Goal: Task Accomplishment & Management: Use online tool/utility

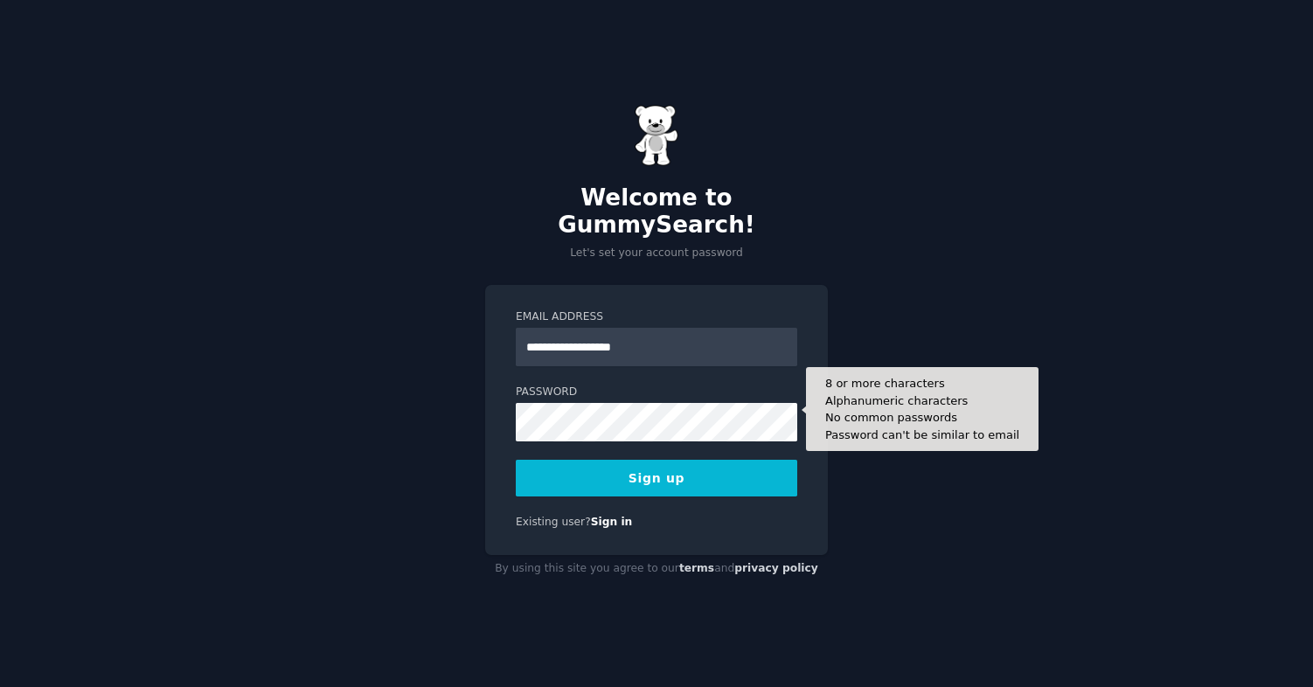
type input "**********"
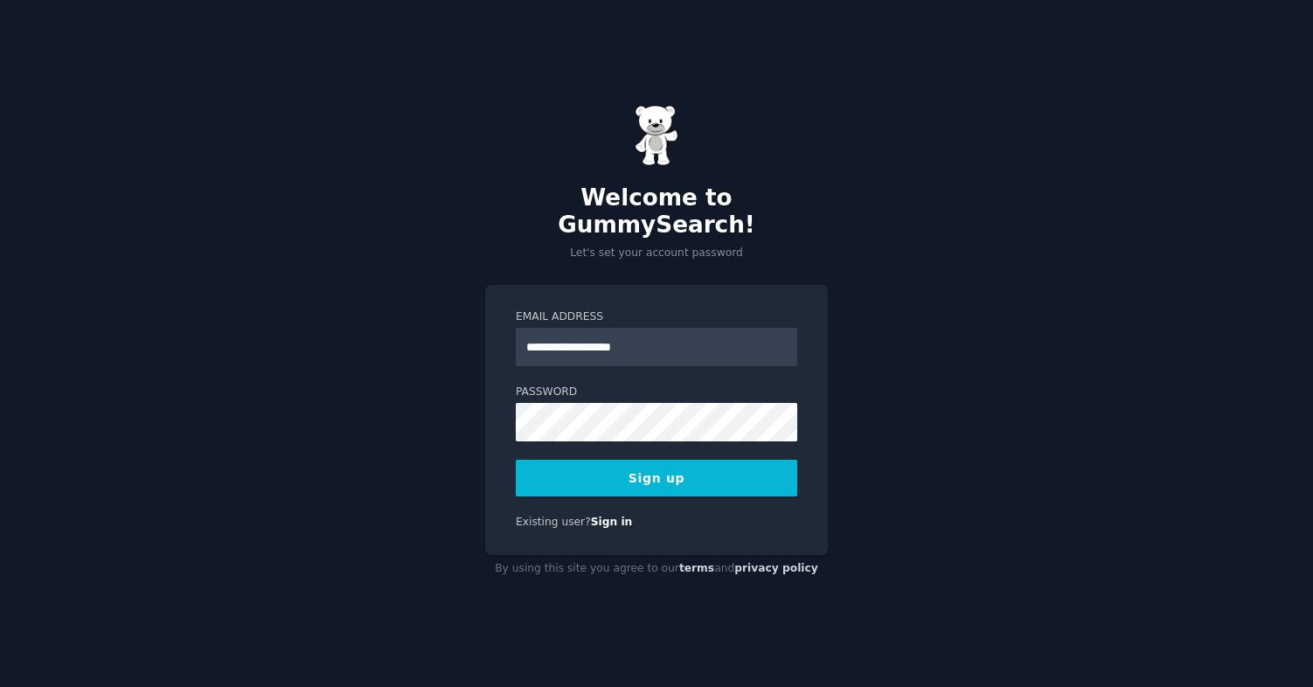
click at [642, 463] on button "Sign up" at bounding box center [656, 478] width 281 height 37
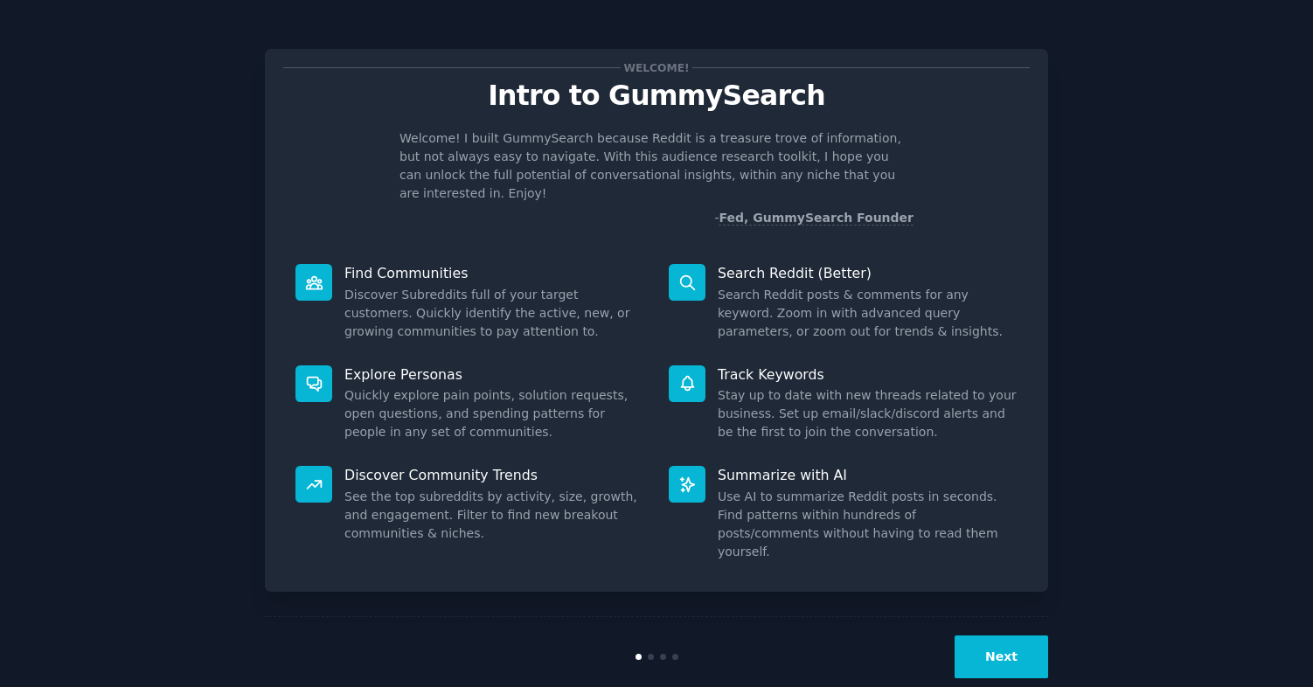
click at [1000, 636] on button "Next" at bounding box center [1002, 657] width 94 height 43
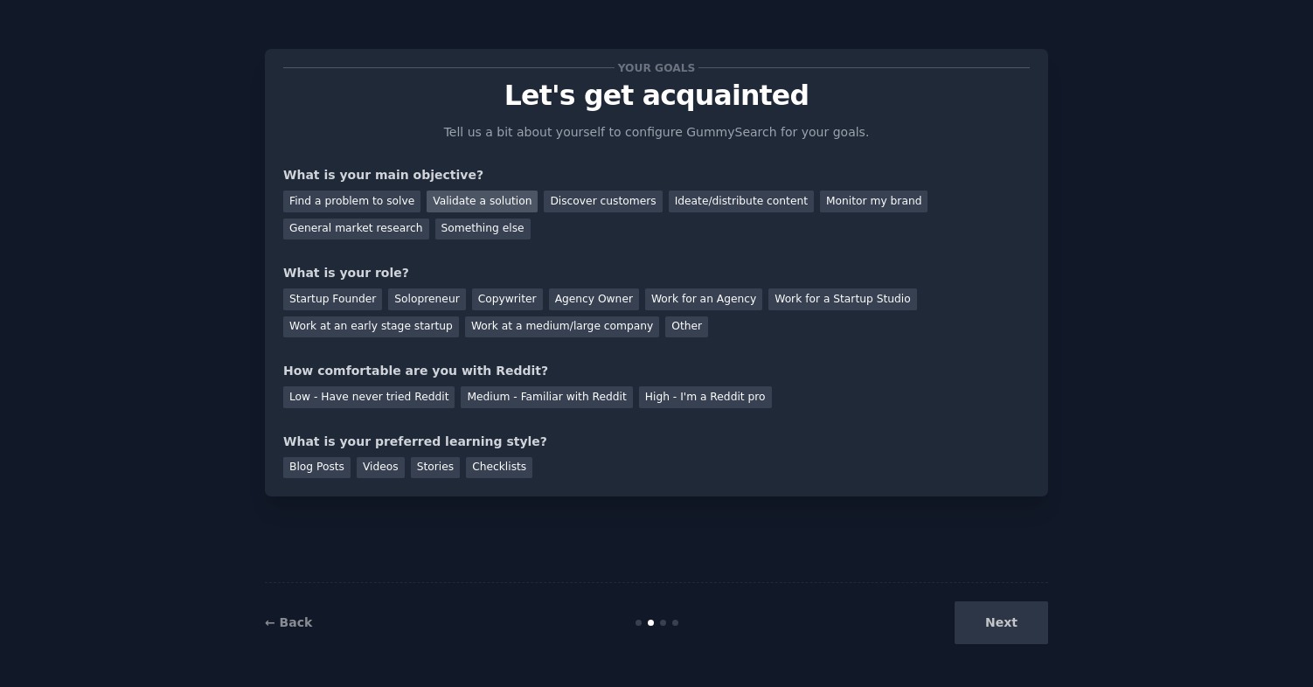
click at [474, 201] on div "Validate a solution" at bounding box center [482, 202] width 111 height 22
click at [575, 198] on div "Discover customers" at bounding box center [603, 202] width 118 height 22
click at [514, 198] on div "Validate a solution" at bounding box center [482, 202] width 111 height 22
click at [572, 198] on div "Discover customers" at bounding box center [603, 202] width 118 height 22
click at [344, 297] on div "Startup Founder" at bounding box center [332, 299] width 99 height 22
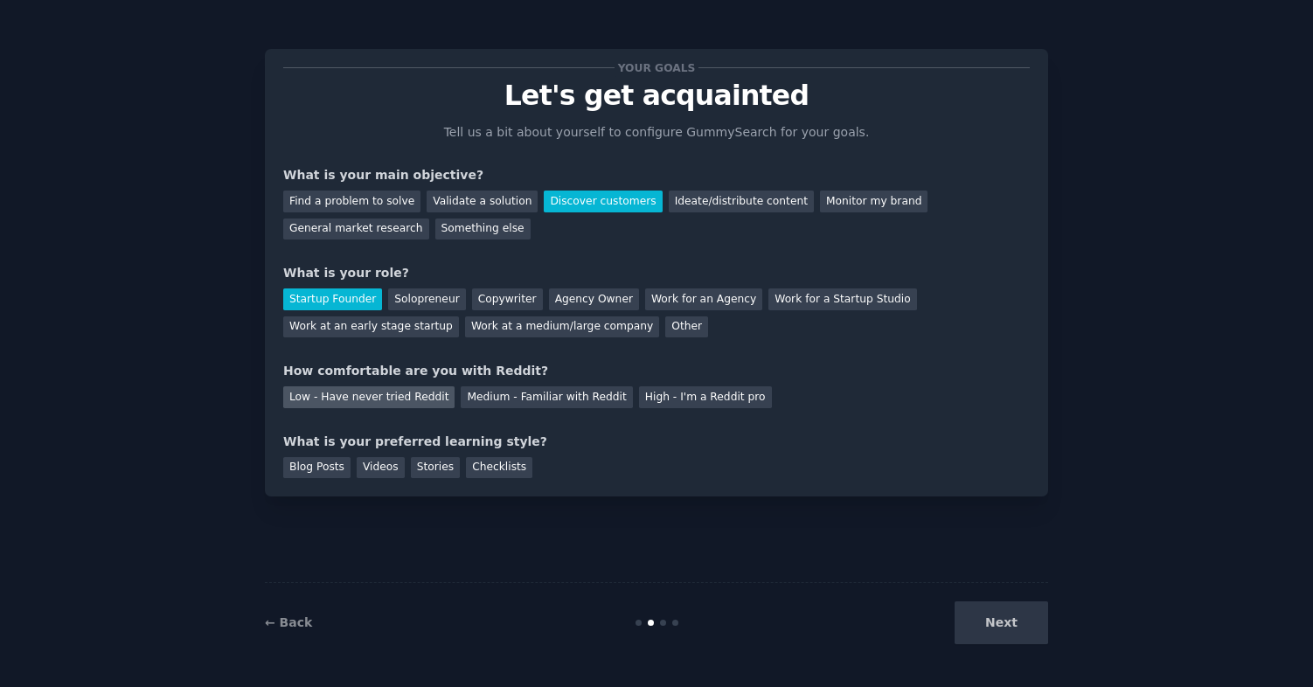
click at [391, 400] on div "Low - Have never tried Reddit" at bounding box center [368, 397] width 171 height 22
click at [476, 399] on div "Medium - Familiar with Reddit" at bounding box center [546, 397] width 171 height 22
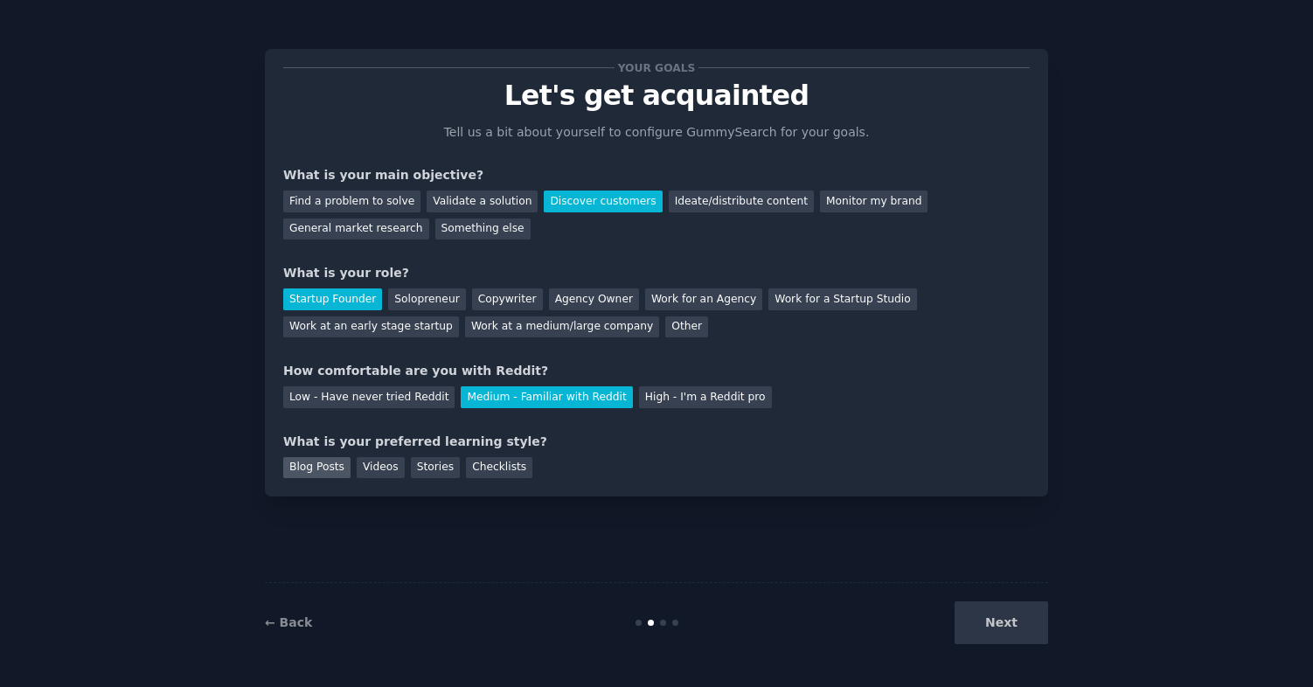
click at [321, 461] on div "Blog Posts" at bounding box center [316, 468] width 67 height 22
click at [988, 617] on button "Next" at bounding box center [1002, 622] width 94 height 43
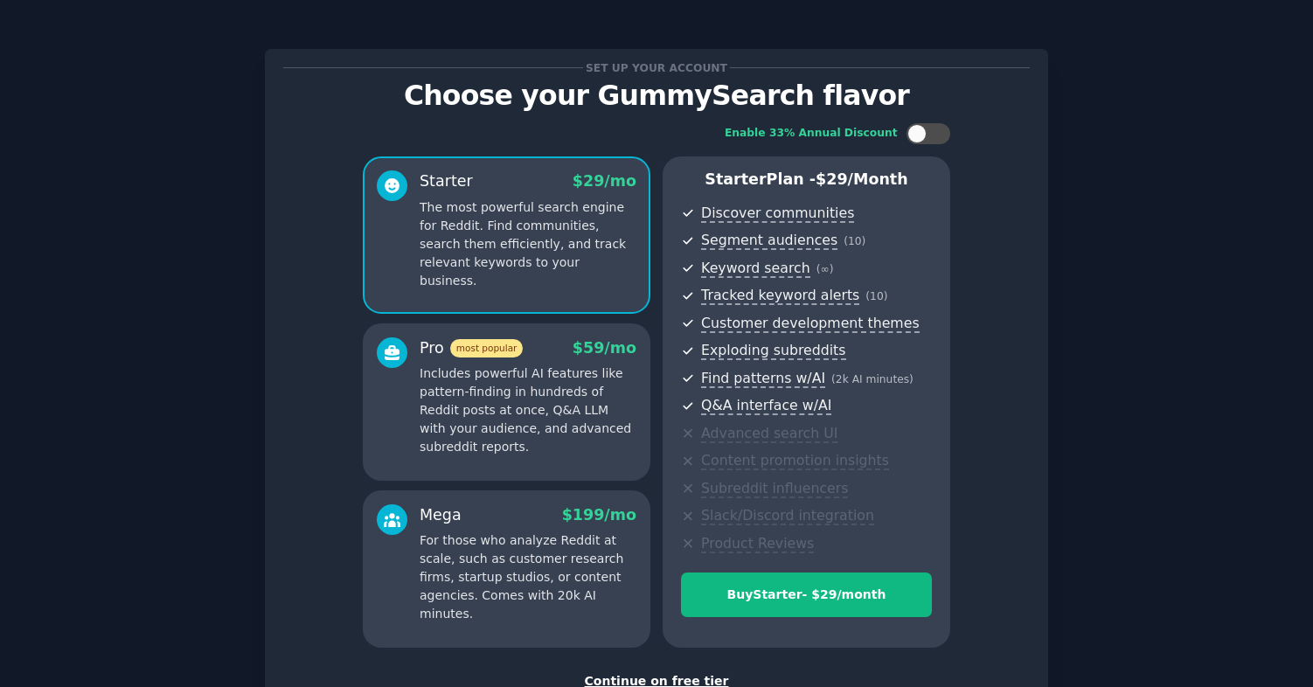
scroll to position [32, 0]
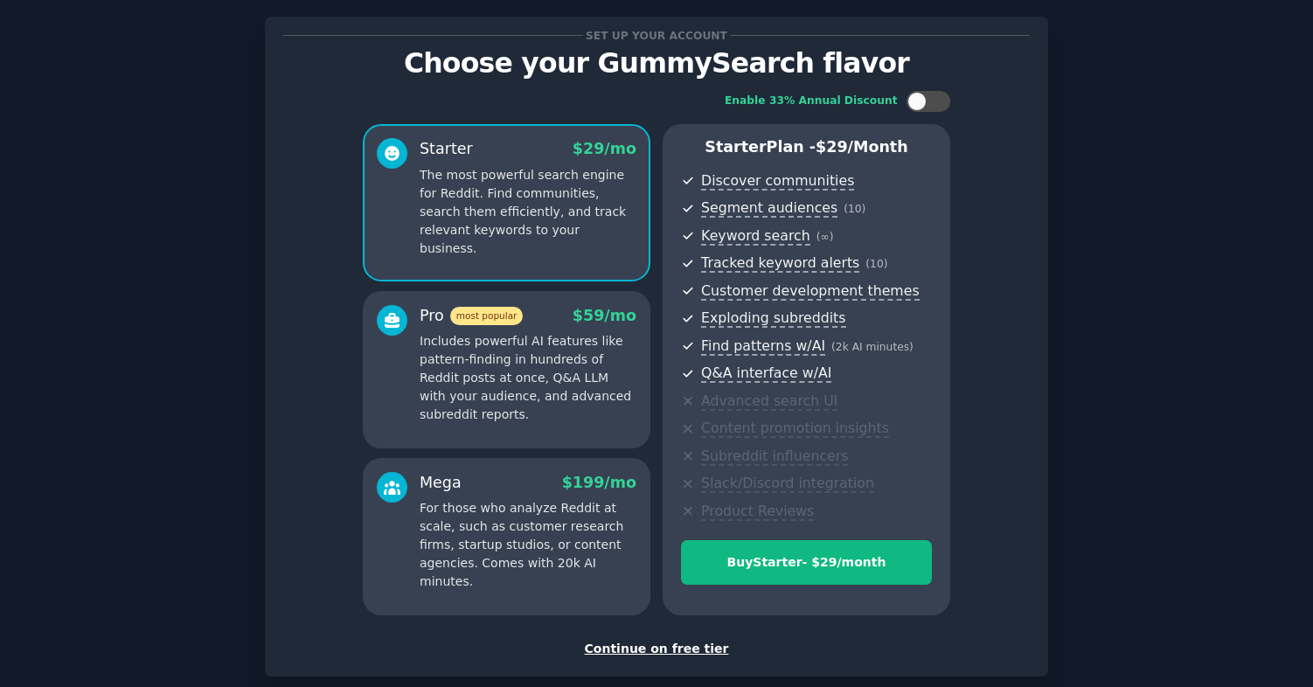
click at [639, 643] on div "Continue on free tier" at bounding box center [656, 649] width 747 height 18
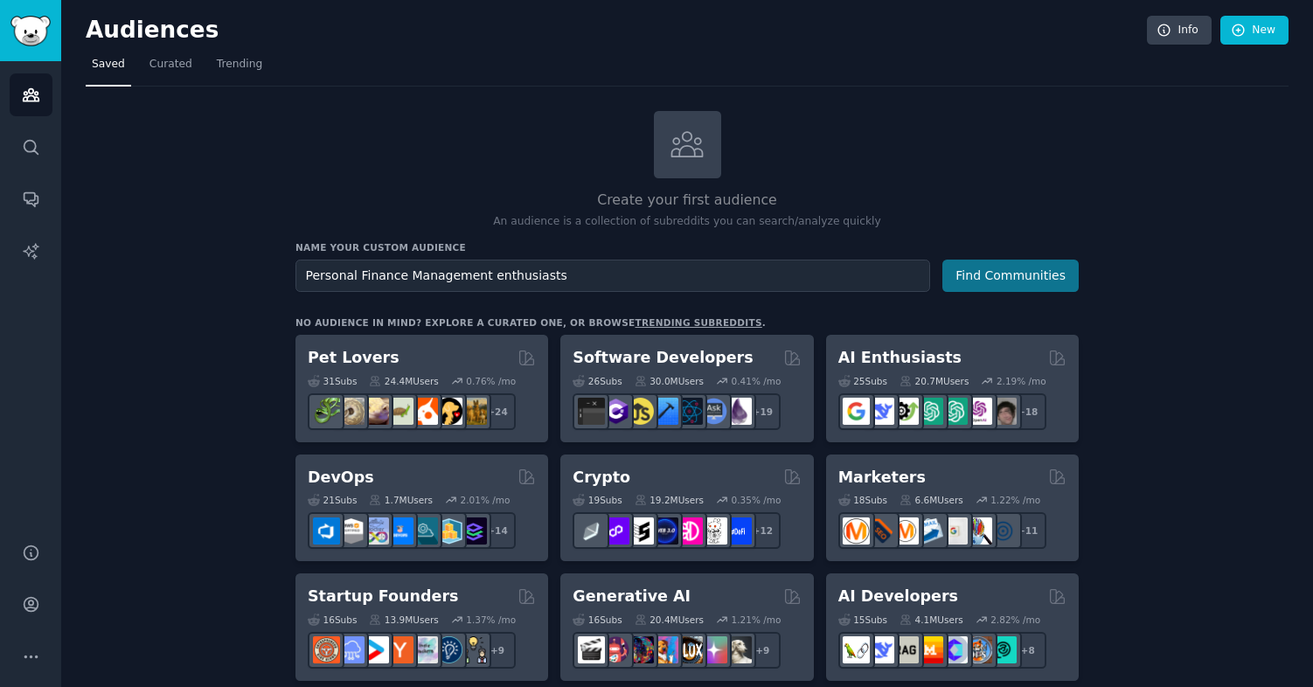
click at [995, 277] on button "Find Communities" at bounding box center [1010, 276] width 136 height 32
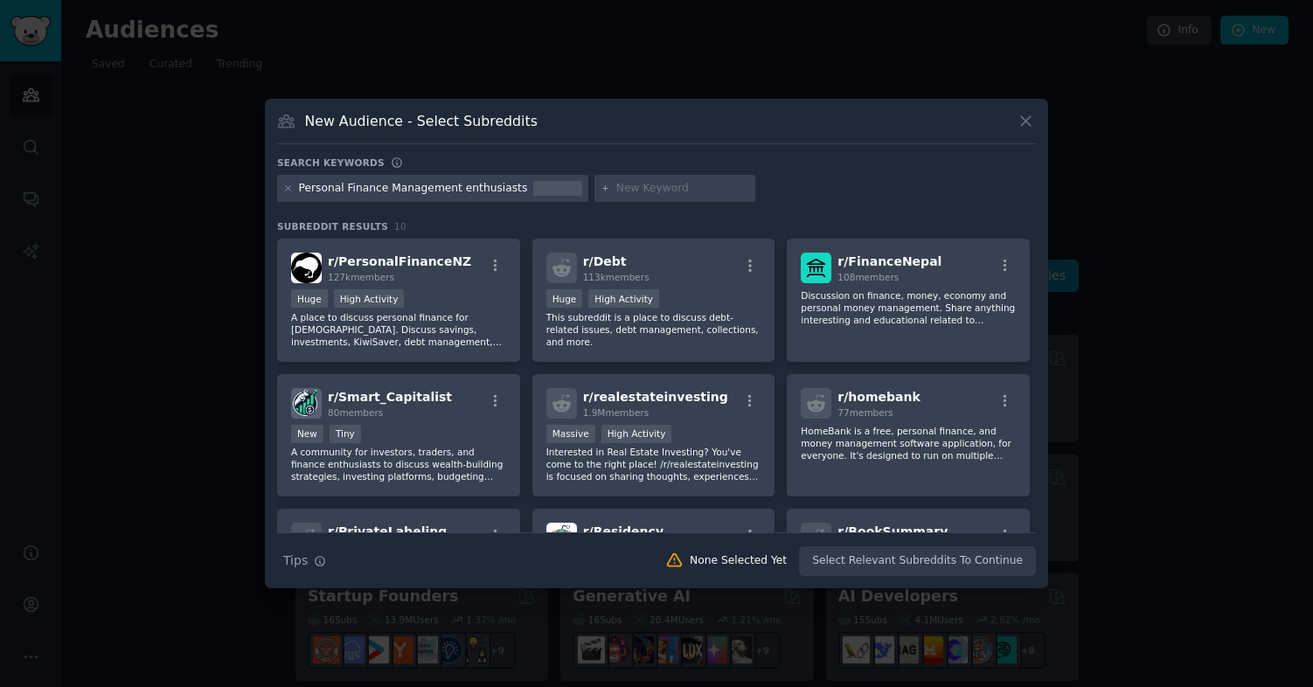
click at [518, 189] on div "Personal Finance Management enthusiasts" at bounding box center [432, 189] width 311 height 28
click at [503, 189] on div "Personal Finance Management enthusiasts" at bounding box center [413, 189] width 229 height 16
click at [508, 189] on div "Personal Finance Management enthusiasts" at bounding box center [413, 189] width 229 height 16
click at [501, 191] on div "Personal Finance Management enthusiasts" at bounding box center [413, 189] width 229 height 16
click at [1030, 122] on icon at bounding box center [1026, 121] width 18 height 18
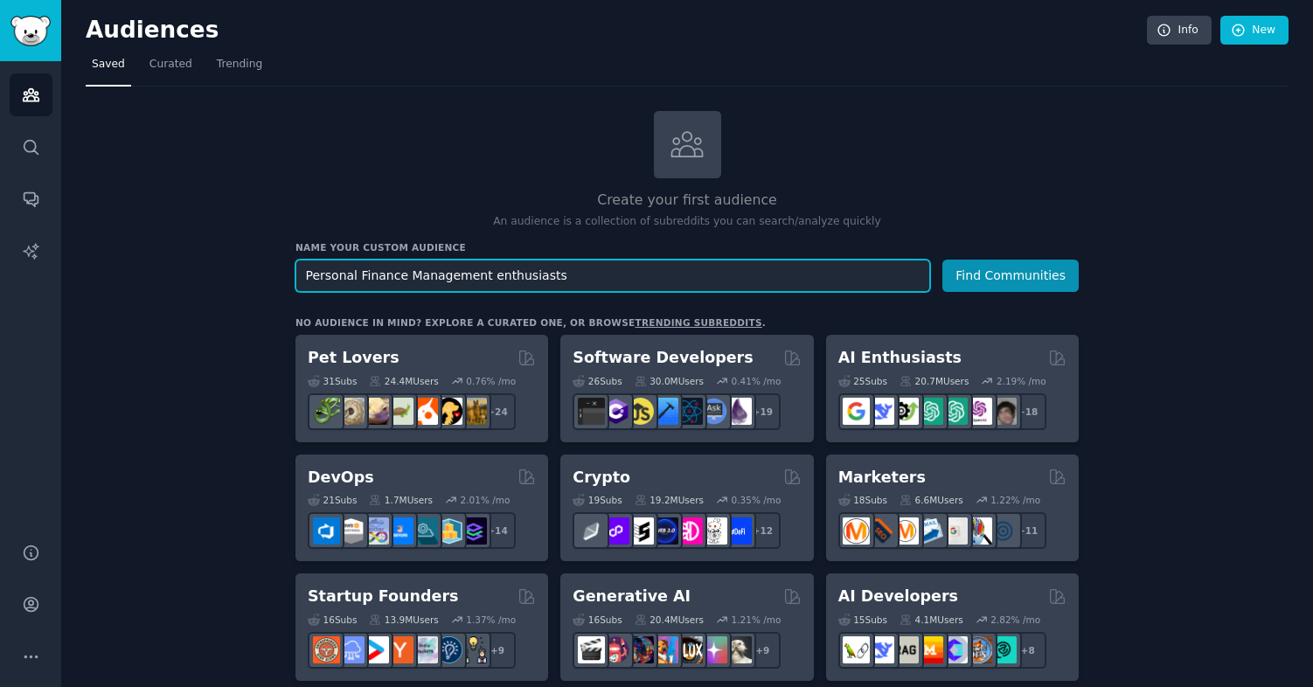
click at [581, 278] on input "Personal Finance Management enthusiasts" at bounding box center [612, 276] width 635 height 32
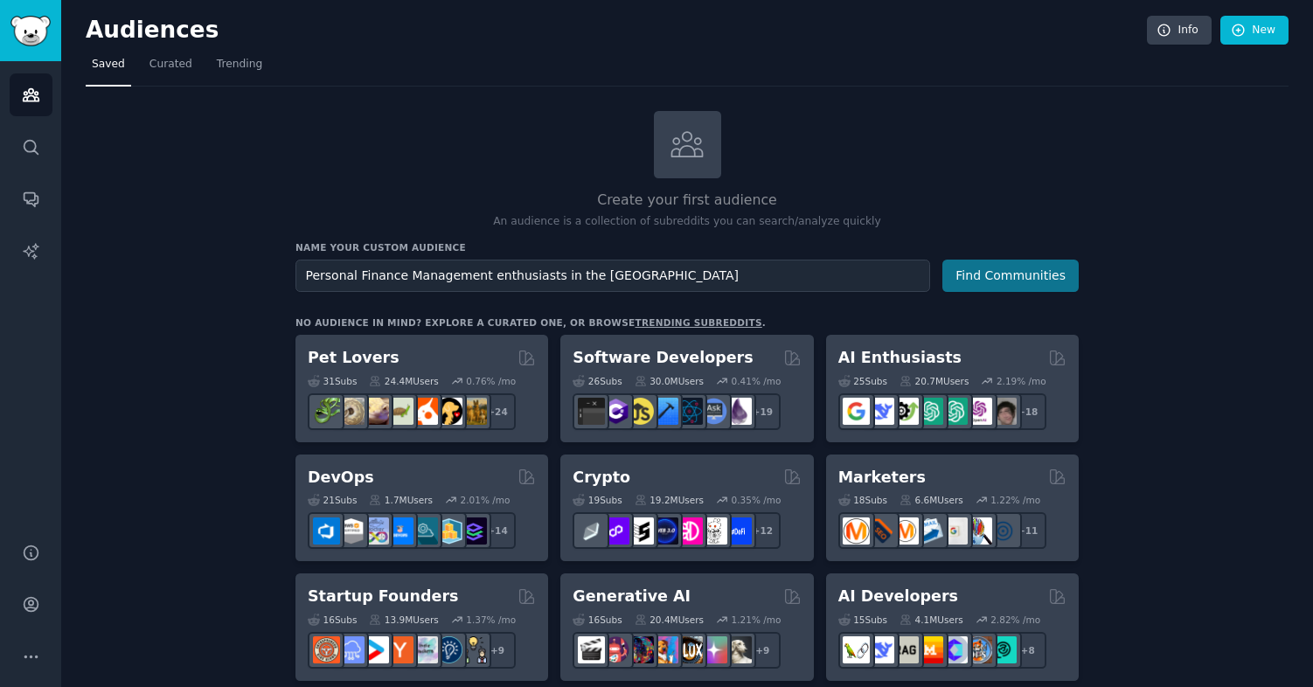
click at [1032, 268] on button "Find Communities" at bounding box center [1010, 276] width 136 height 32
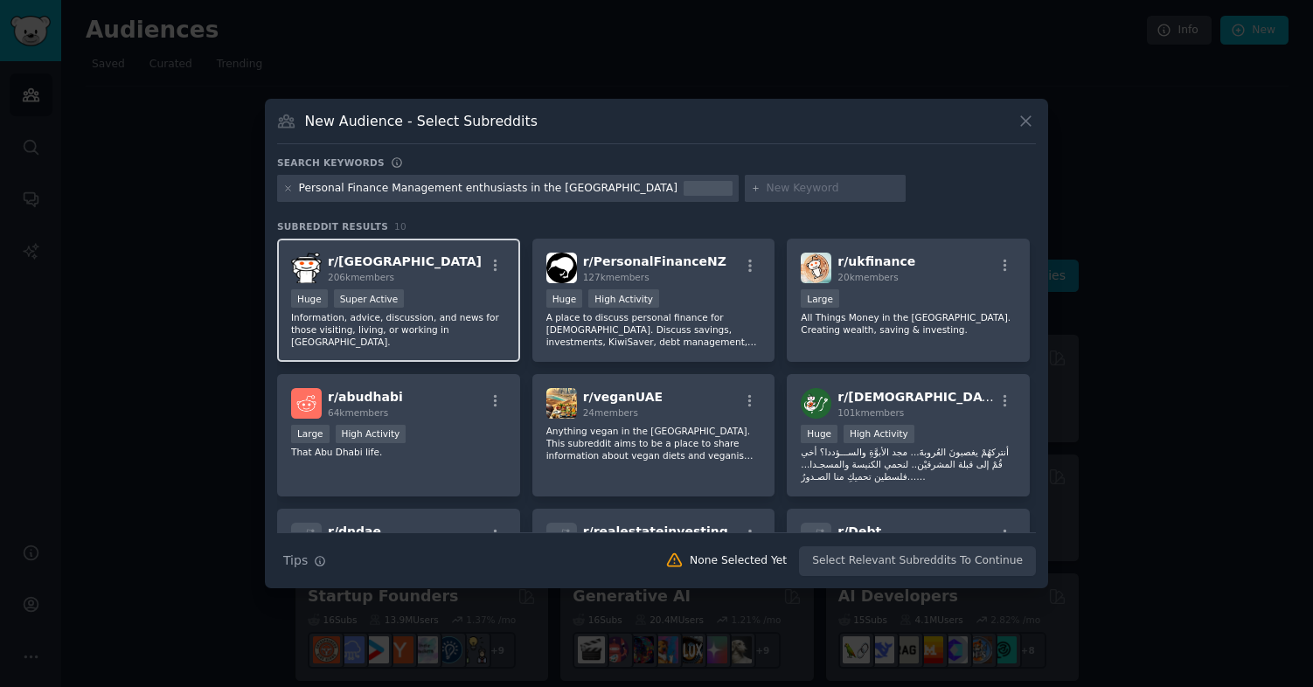
click at [485, 337] on div "r/ [GEOGRAPHIC_DATA] 206k members Huge Super Active Information, advice, discus…" at bounding box center [398, 300] width 243 height 123
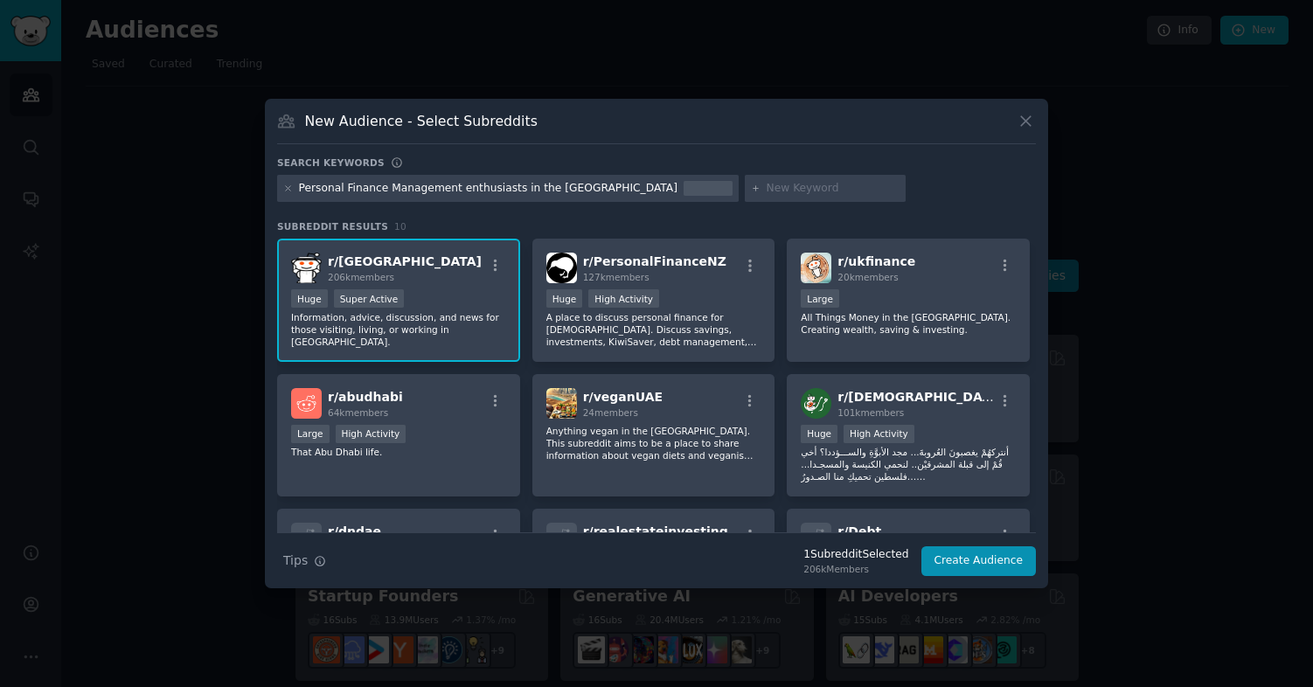
click at [499, 187] on div "Personal Finance Management enthusiasts in the [GEOGRAPHIC_DATA]" at bounding box center [488, 189] width 379 height 16
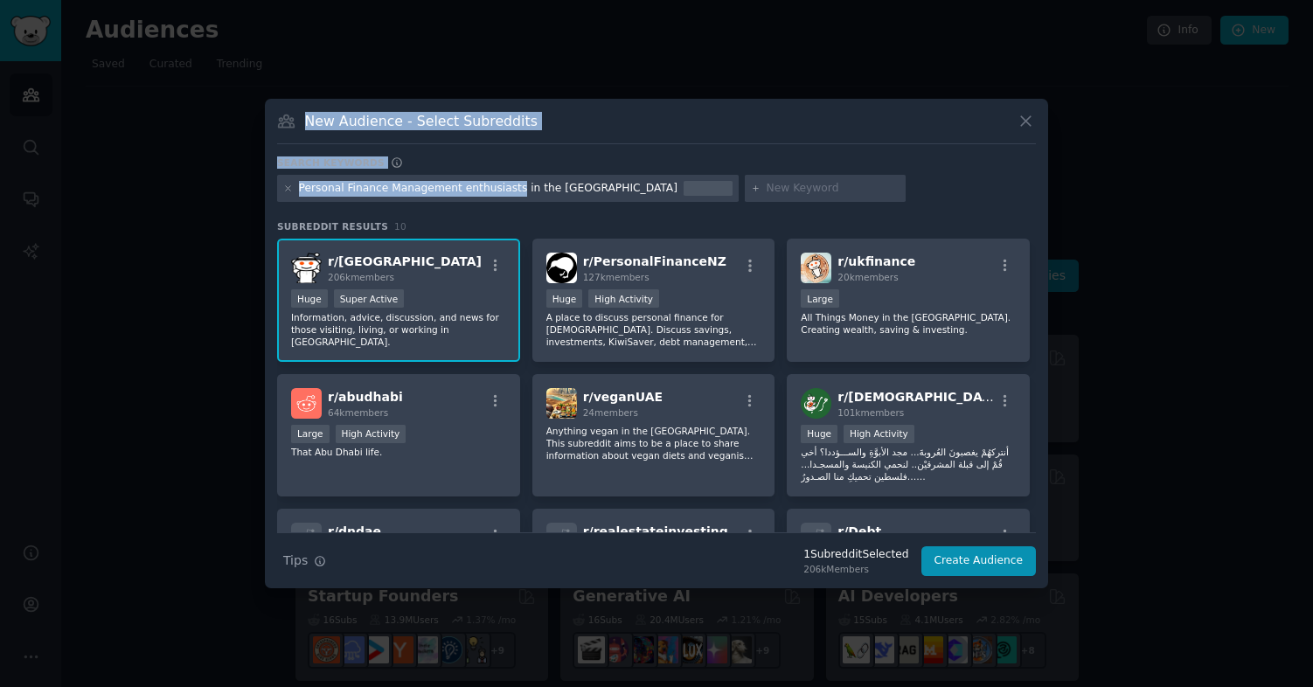
drag, startPoint x: 512, startPoint y: 189, endPoint x: 227, endPoint y: 159, distance: 286.5
click at [227, 159] on div "​ New Audience - Select Subreddits Search keywords Personal Finance Management …" at bounding box center [656, 343] width 1301 height 687
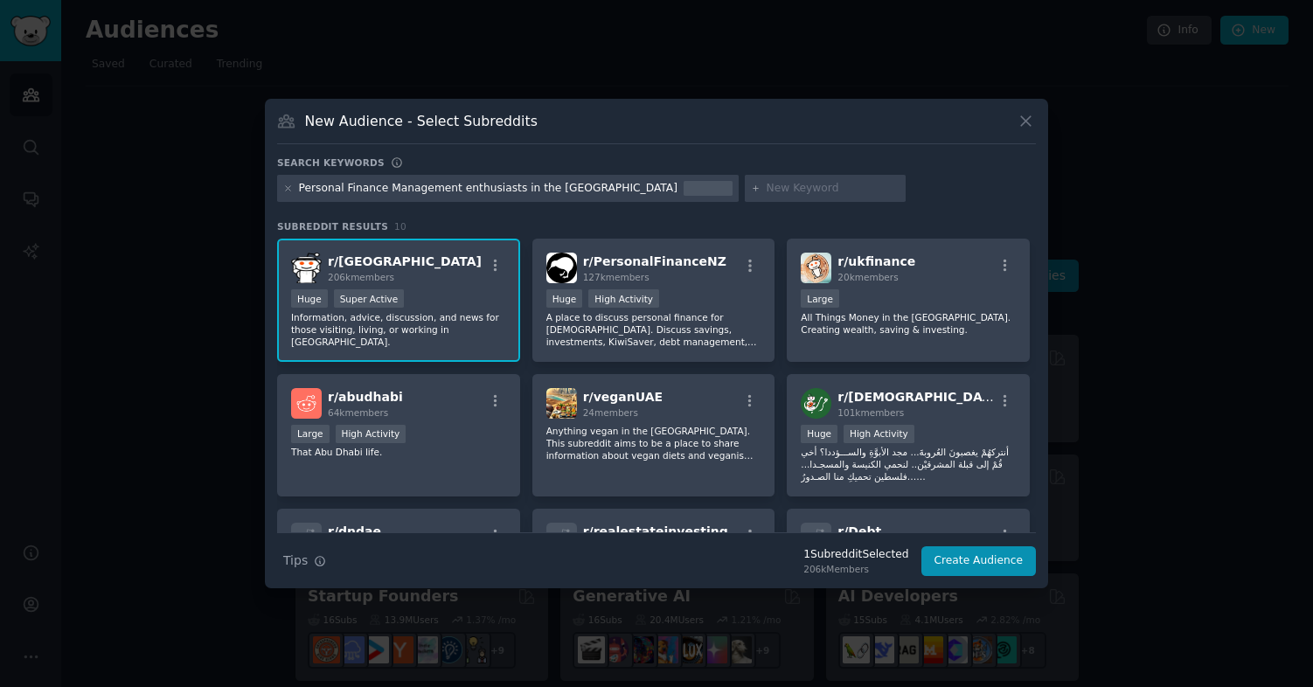
click at [441, 197] on div "Personal Finance Management enthusiasts in the [GEOGRAPHIC_DATA]" at bounding box center [508, 189] width 462 height 28
click at [1019, 124] on icon at bounding box center [1026, 121] width 18 height 18
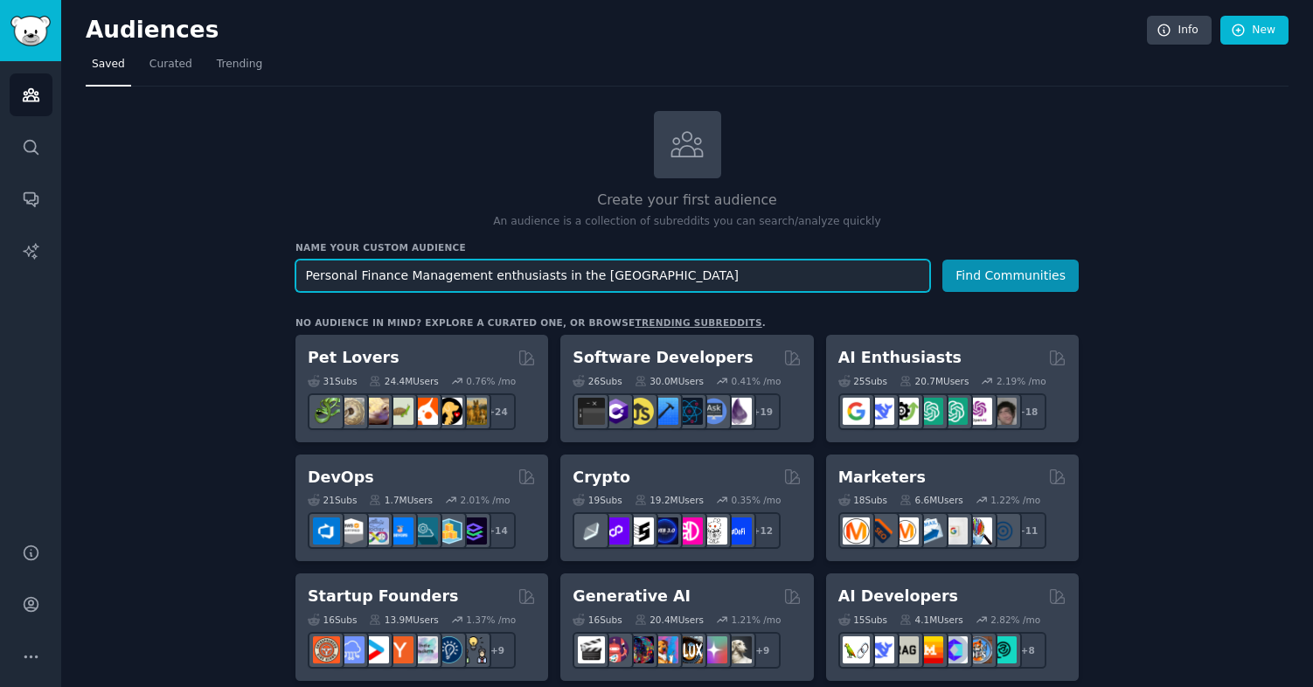
drag, startPoint x: 545, startPoint y: 276, endPoint x: 250, endPoint y: 276, distance: 294.6
type input "Budgeting in the [GEOGRAPHIC_DATA]"
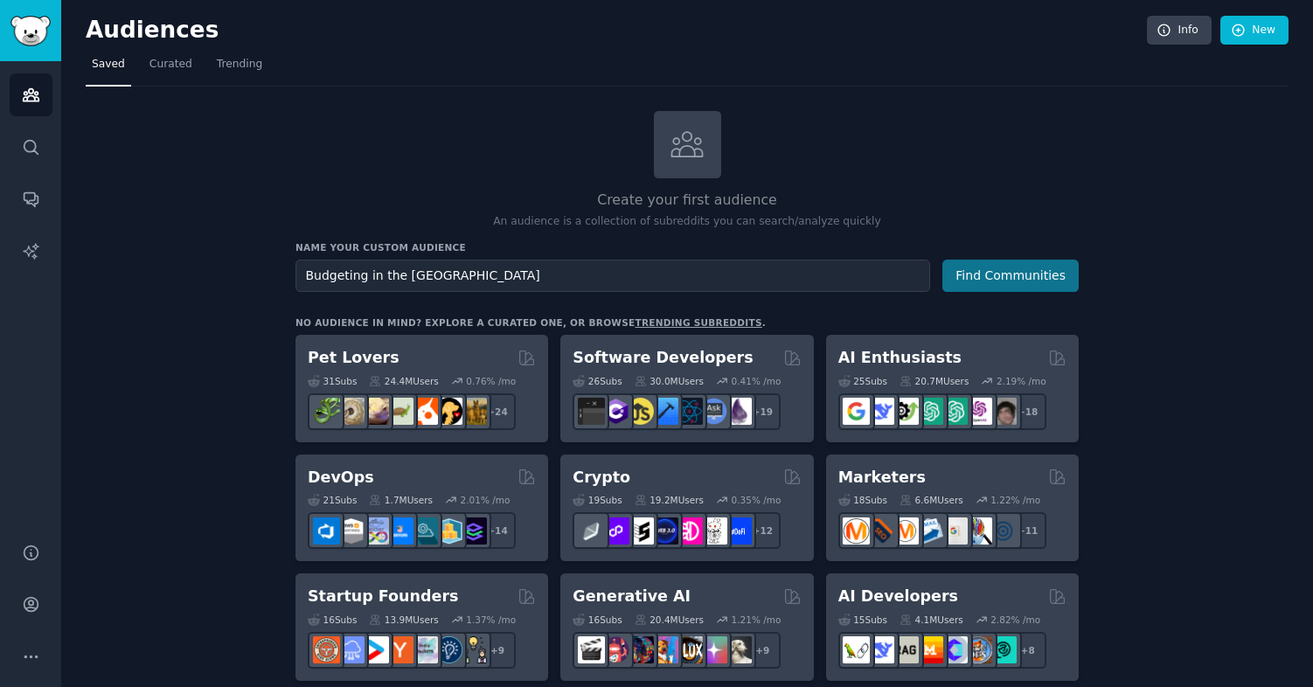
click at [970, 274] on button "Find Communities" at bounding box center [1010, 276] width 136 height 32
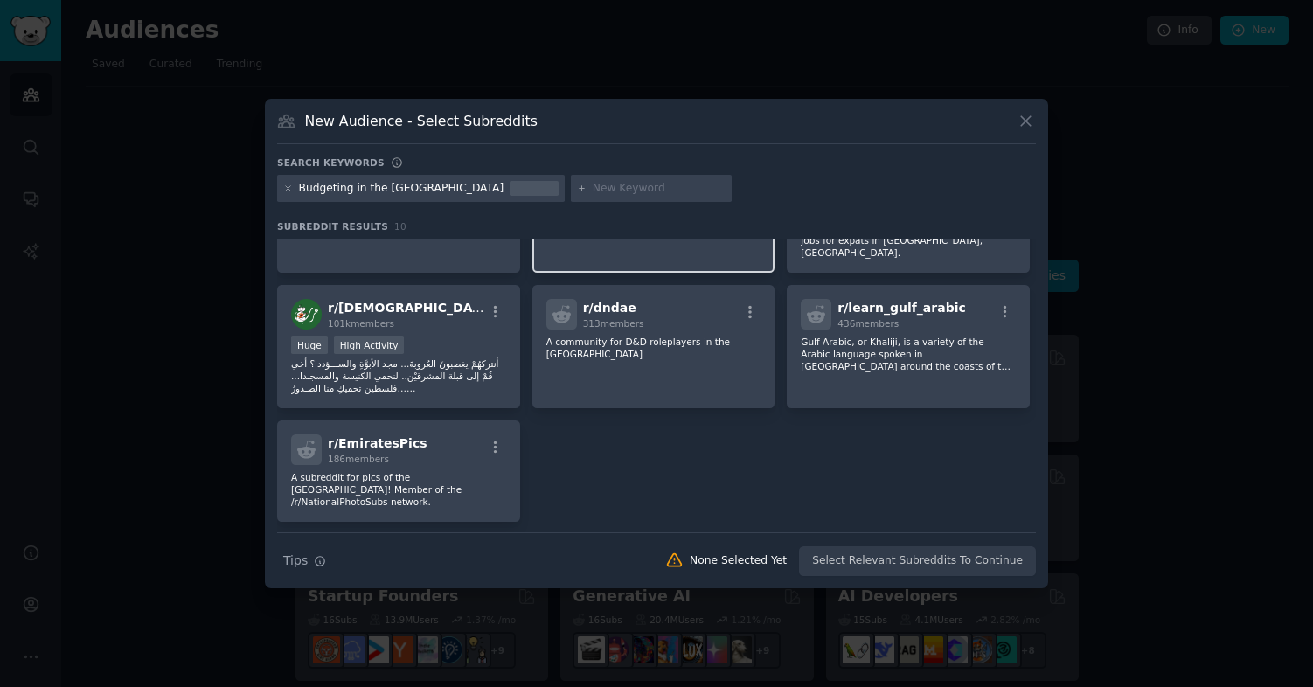
scroll to position [237, 0]
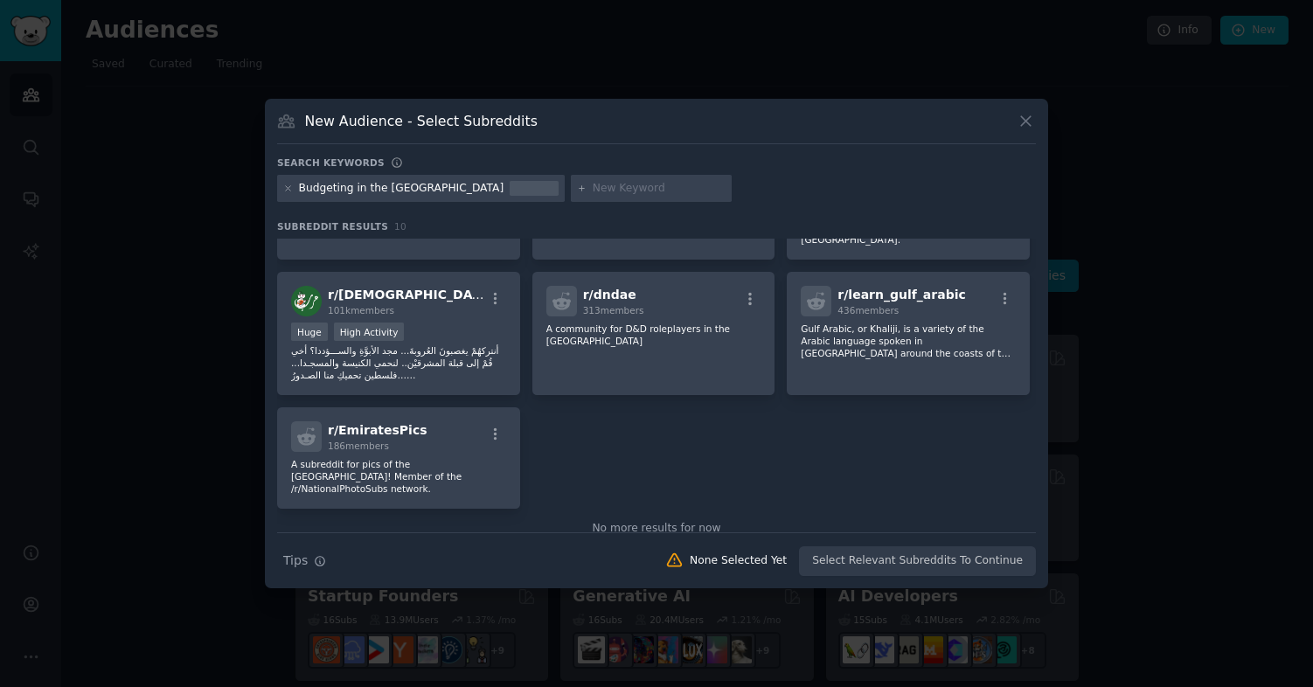
click at [1025, 118] on icon at bounding box center [1026, 121] width 18 height 18
